Goal: Transaction & Acquisition: Purchase product/service

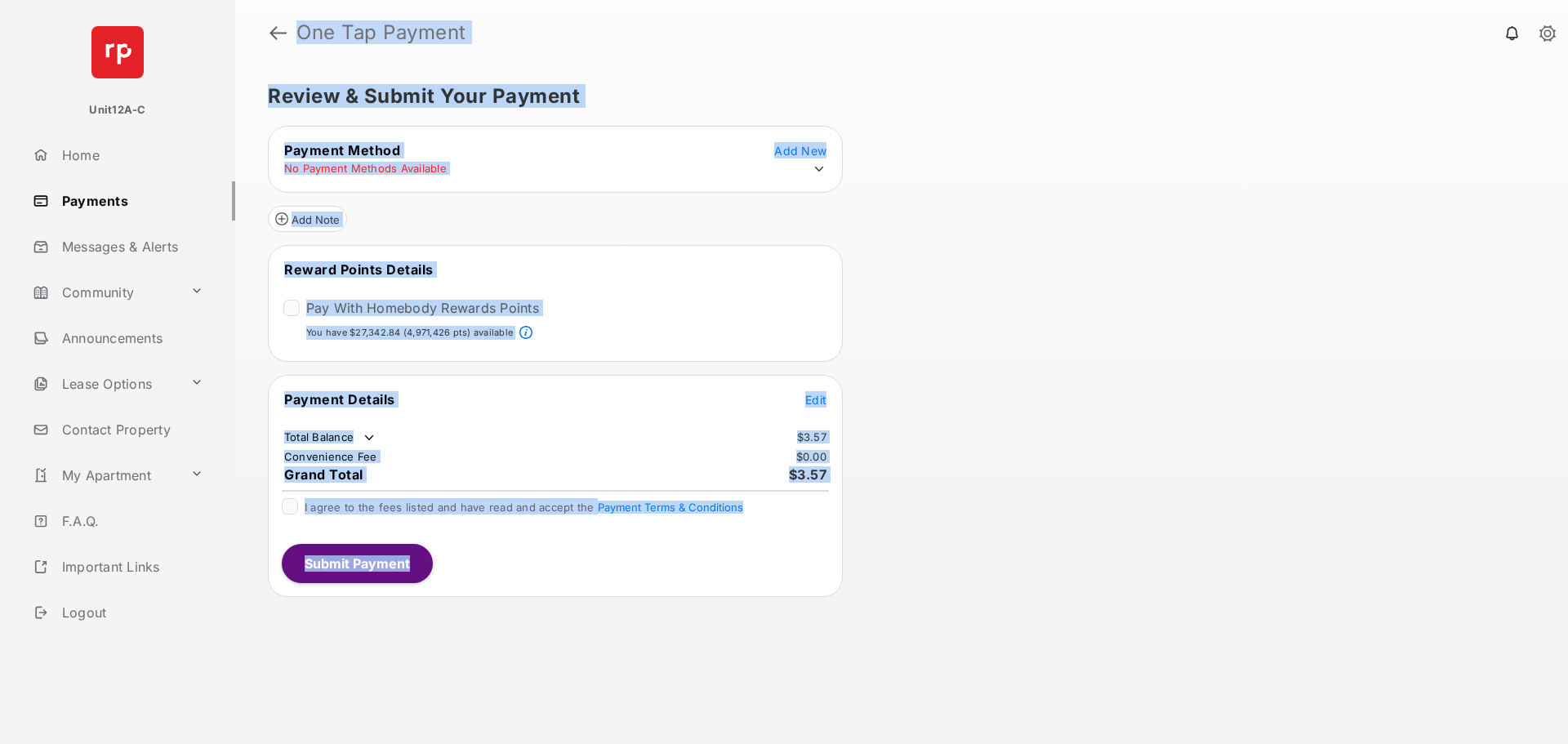
click at [602, 222] on div "Add Note" at bounding box center [555, 212] width 575 height 39
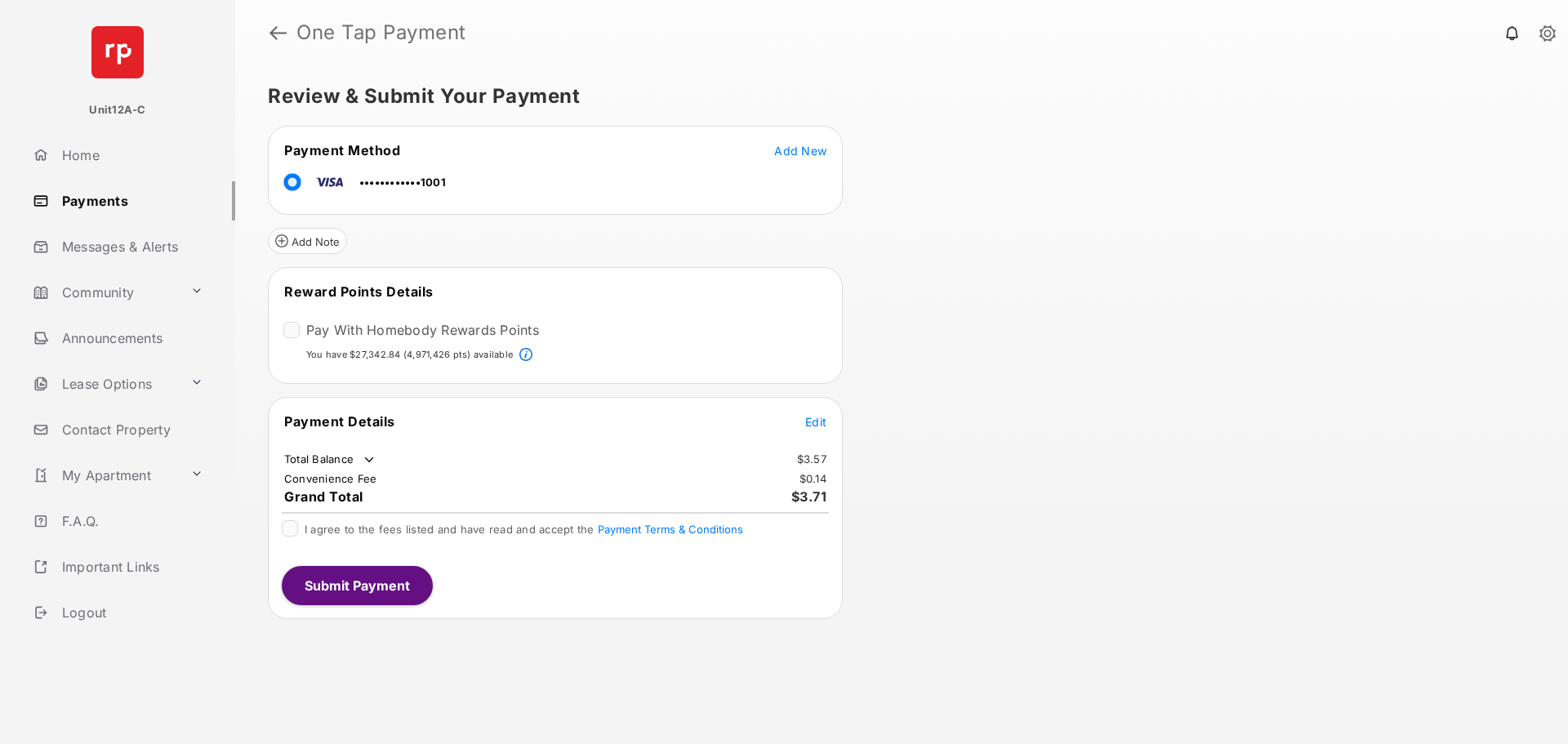
click at [300, 329] on div "Pay With Homebody Rewards Points" at bounding box center [411, 331] width 256 height 20
click at [297, 339] on div "Pay With Homebody Rewards Points" at bounding box center [411, 331] width 256 height 20
click at [288, 322] on div at bounding box center [291, 329] width 16 height 16
click at [815, 413] on button "Edit" at bounding box center [815, 421] width 22 height 16
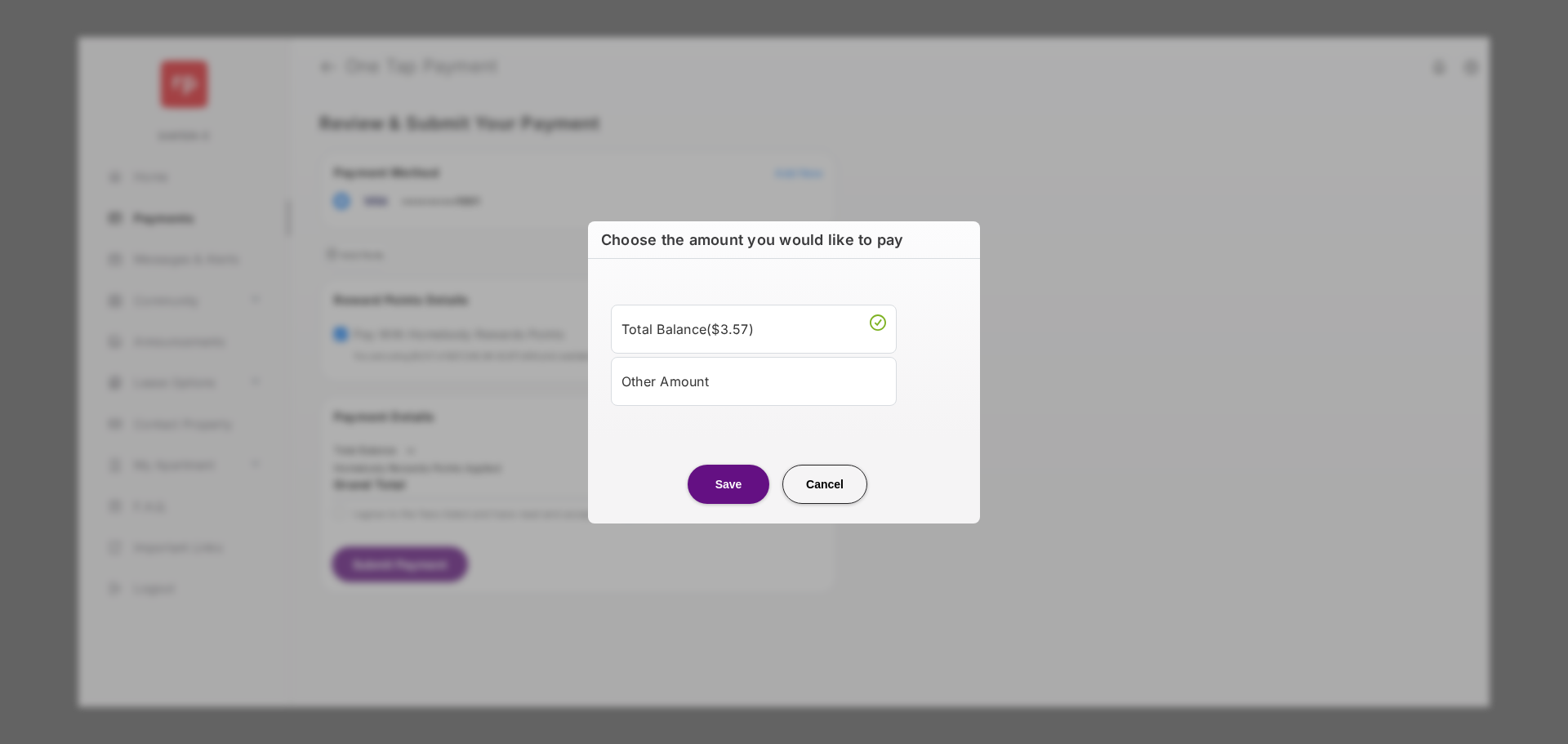
click at [691, 377] on div "Other Amount" at bounding box center [753, 381] width 265 height 28
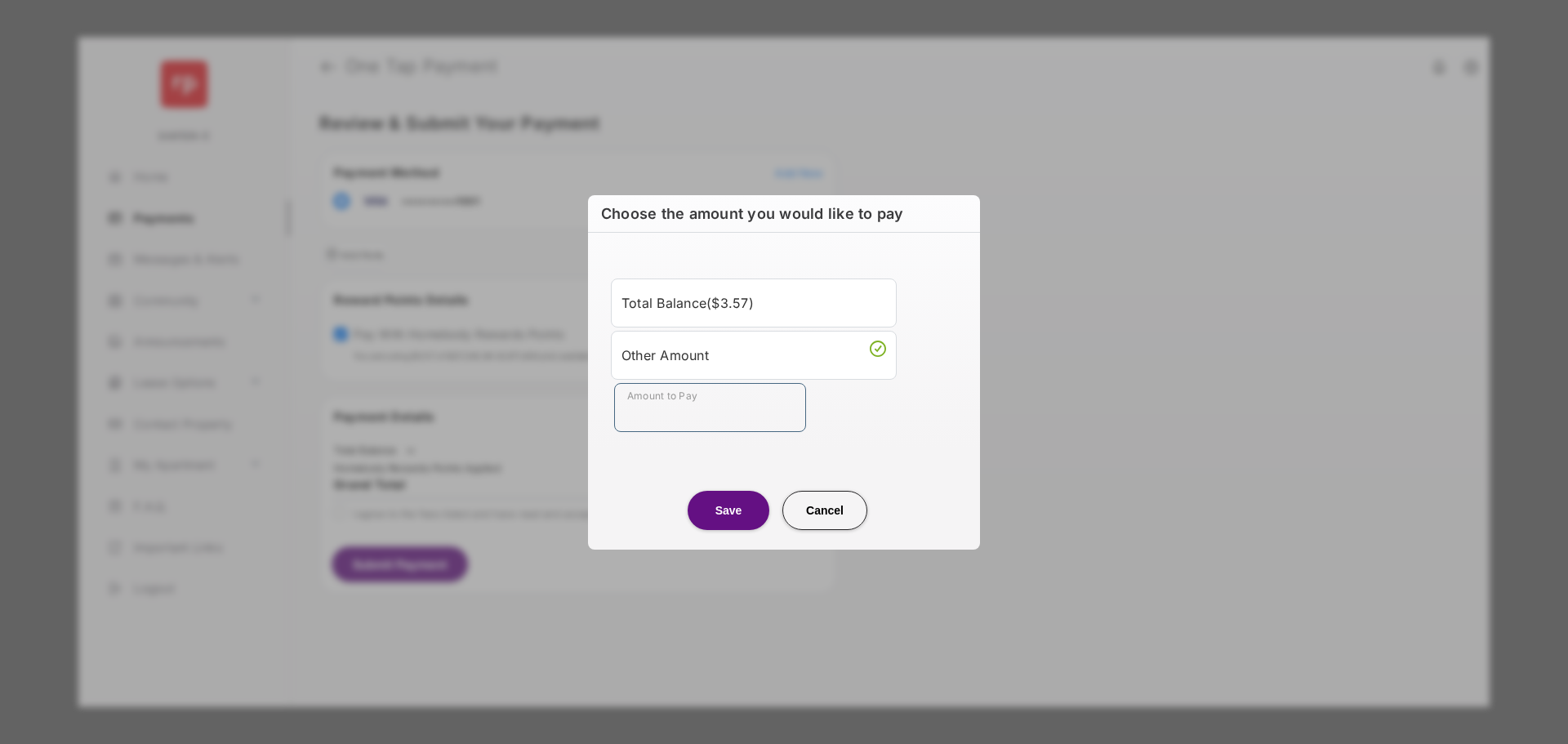
click at [657, 410] on input "Amount to Pay" at bounding box center [710, 407] width 192 height 49
type input "**"
click at [651, 507] on center "Save Cancel" at bounding box center [784, 503] width 353 height 53
click at [737, 515] on button "Save" at bounding box center [728, 510] width 82 height 39
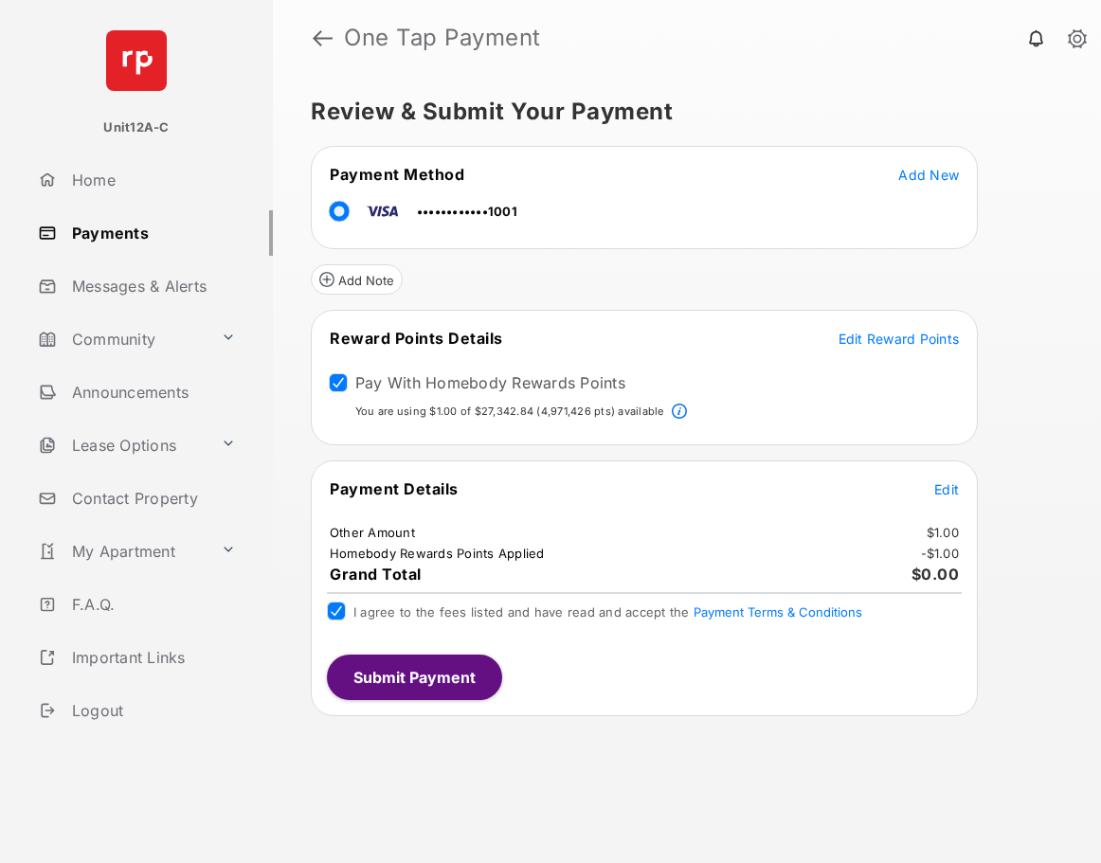
click at [407, 659] on button "Submit Payment" at bounding box center [414, 677] width 175 height 45
